Goal: Navigation & Orientation: Go to known website

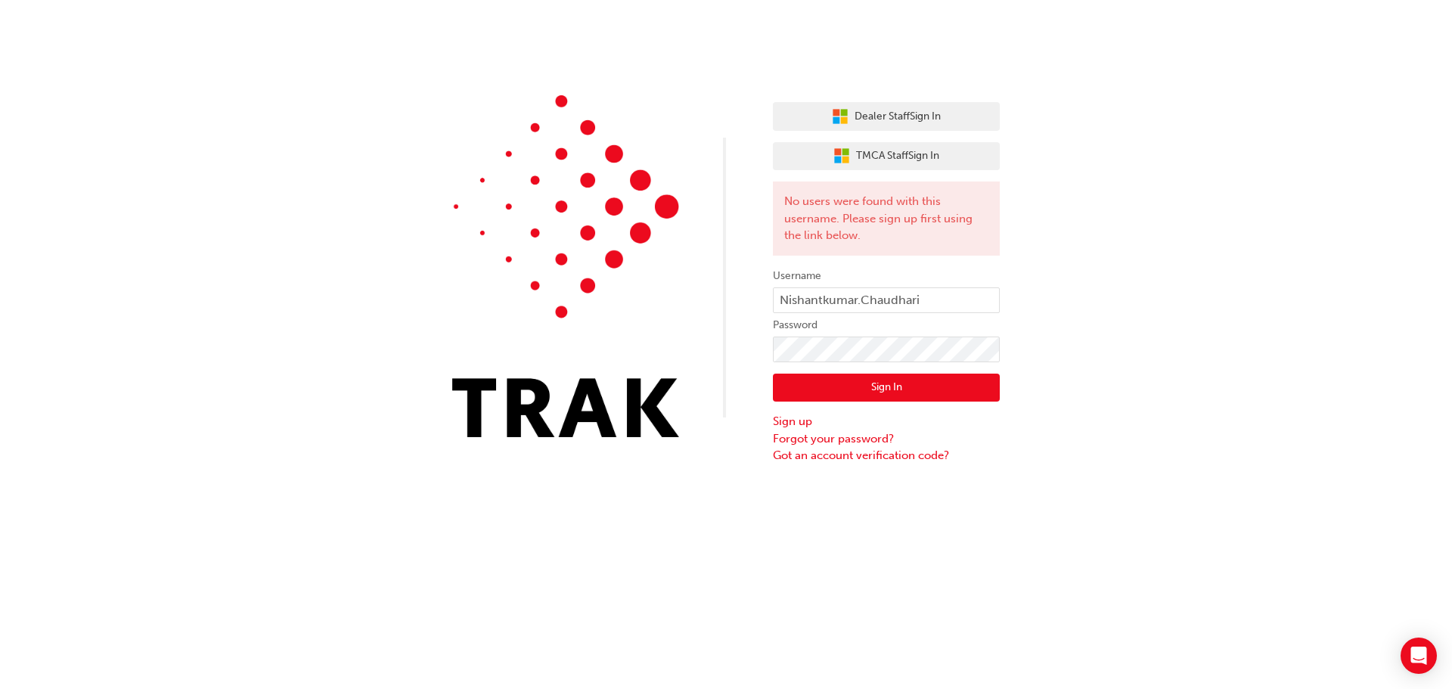
click at [845, 380] on button "Sign In" at bounding box center [886, 388] width 227 height 29
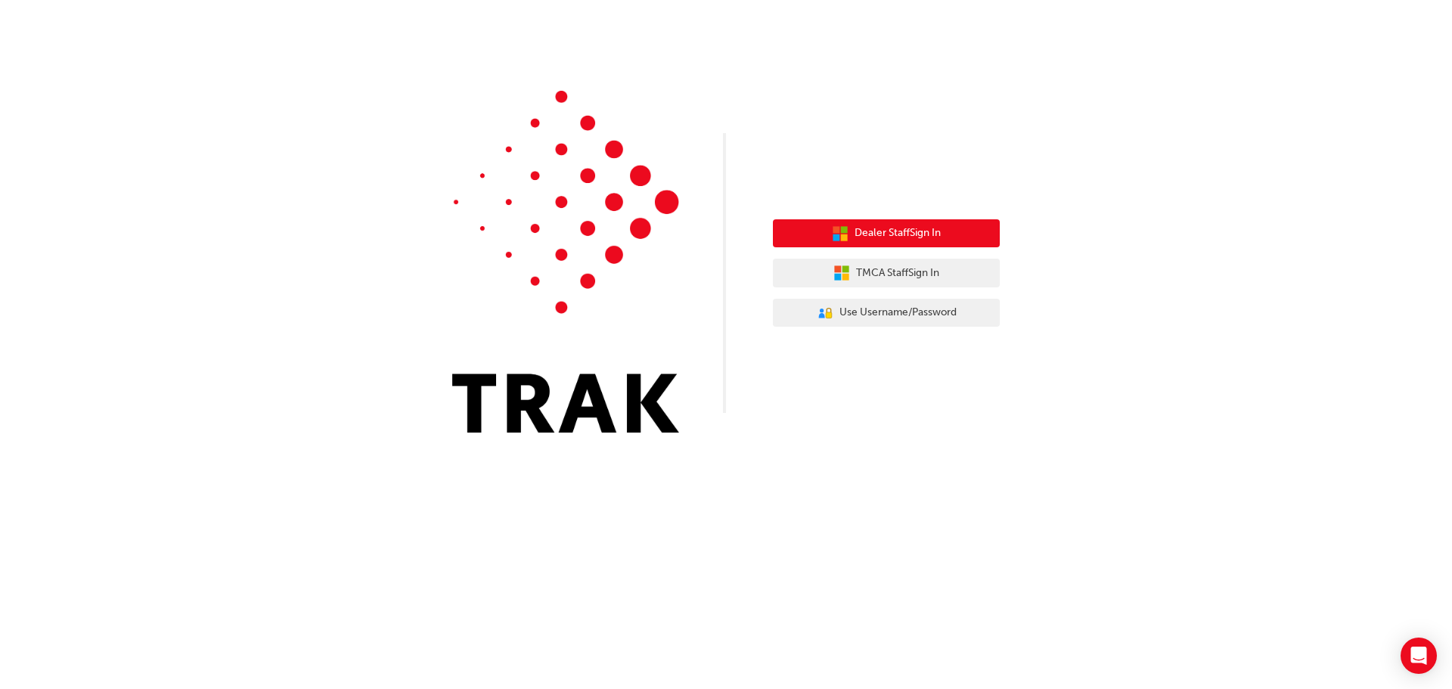
click at [960, 228] on button "Dealer Staff Sign In" at bounding box center [886, 233] width 227 height 29
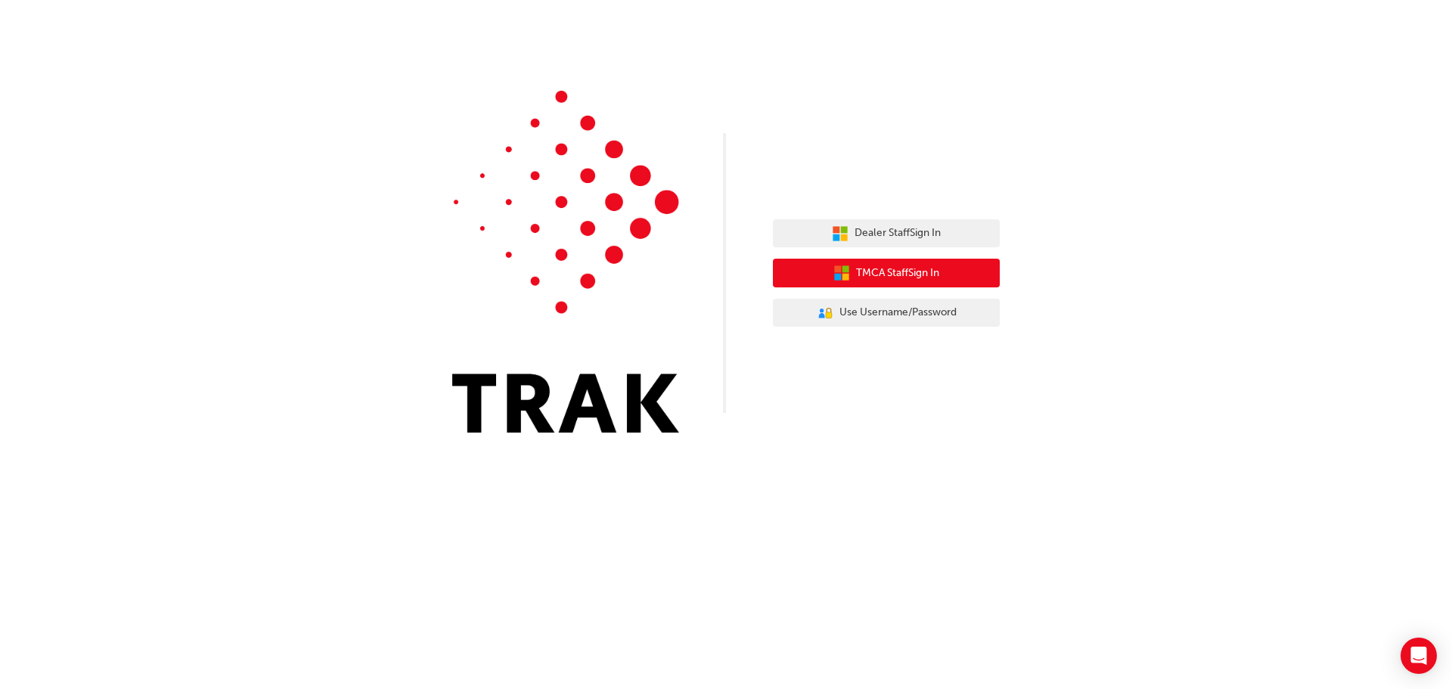
click at [888, 273] on span "TMCA Staff Sign In" at bounding box center [897, 273] width 83 height 17
